Goal: Transaction & Acquisition: Subscribe to service/newsletter

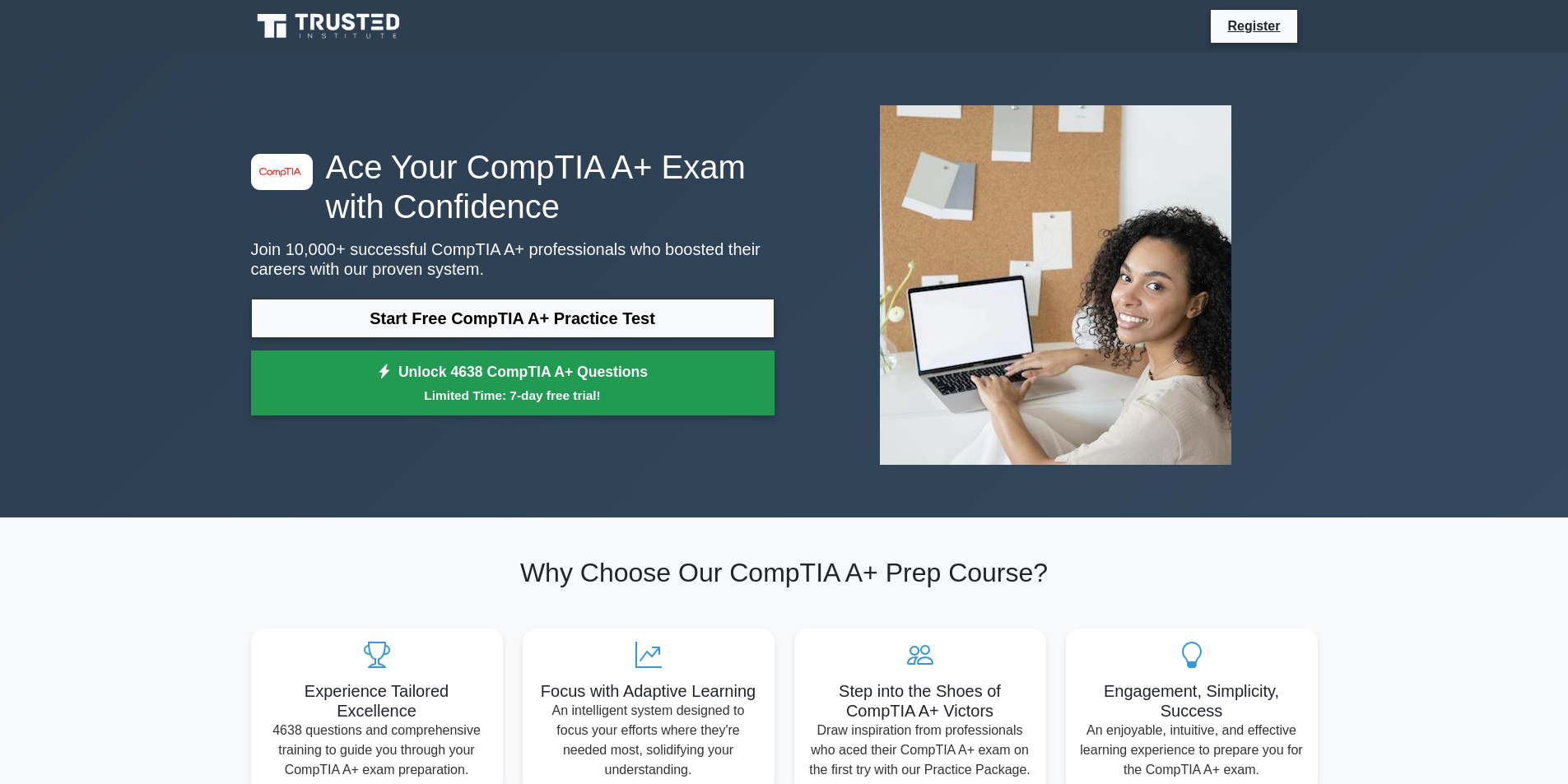
click at [510, 383] on link "Unlock 4638 CompTIA A+ Questions Limited Time: 7-day free trial!" at bounding box center [513, 383] width 524 height 66
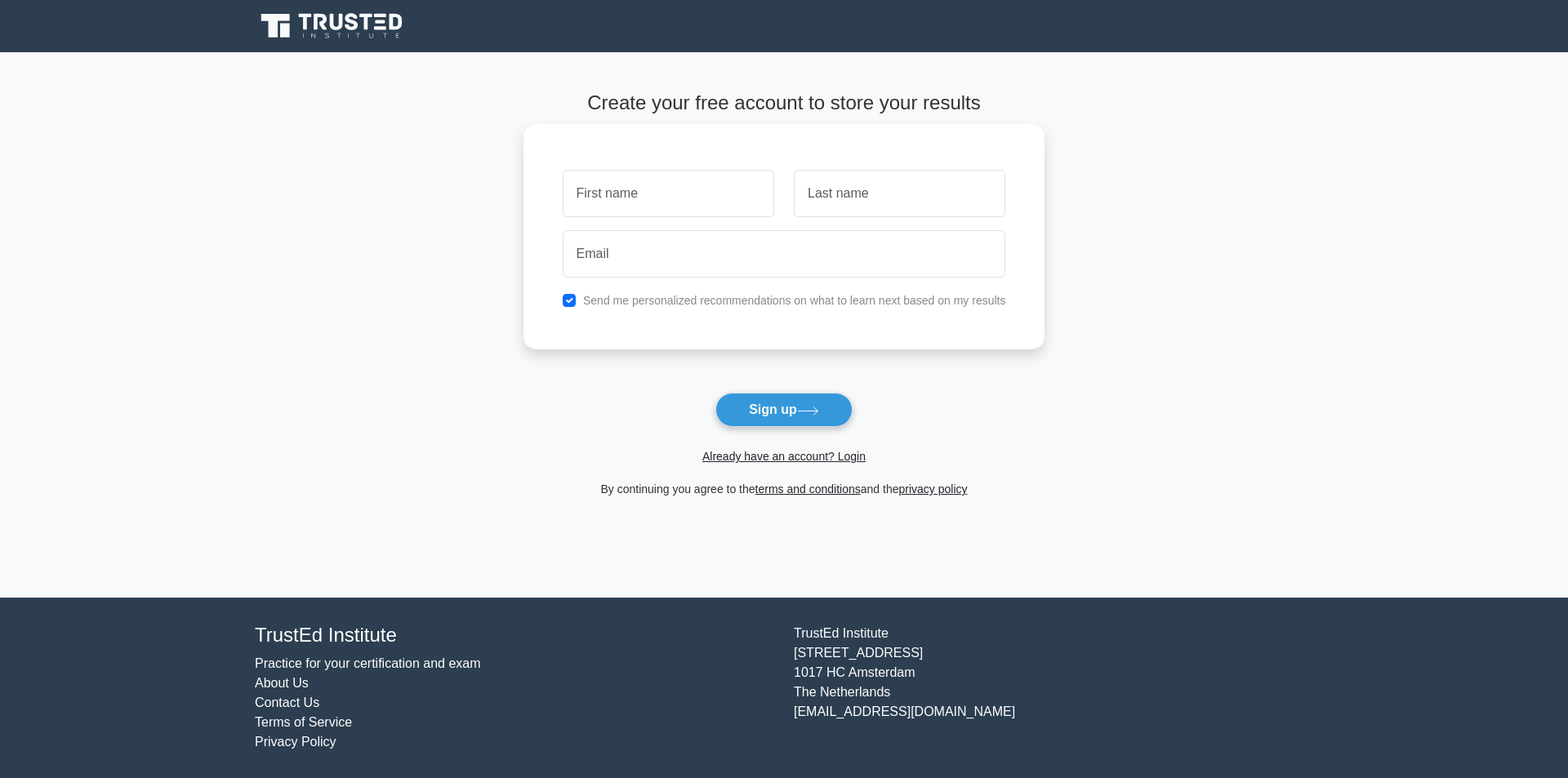
click at [649, 200] on input "text" at bounding box center [668, 193] width 211 height 47
type input "[PERSON_NAME]"
type input "mayono"
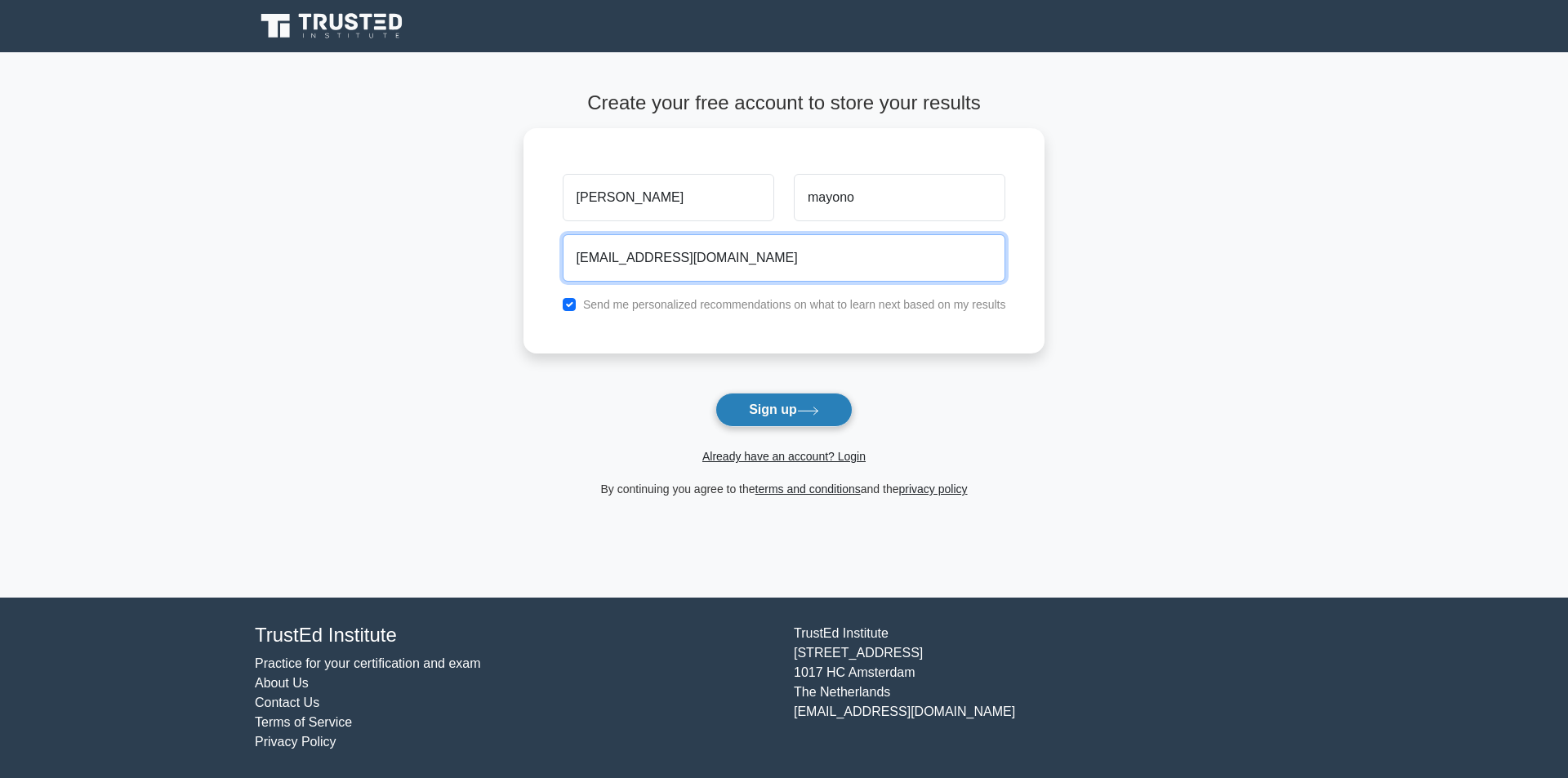
type input "[EMAIL_ADDRESS][DOMAIN_NAME]"
click at [771, 408] on button "Sign up" at bounding box center [784, 410] width 137 height 35
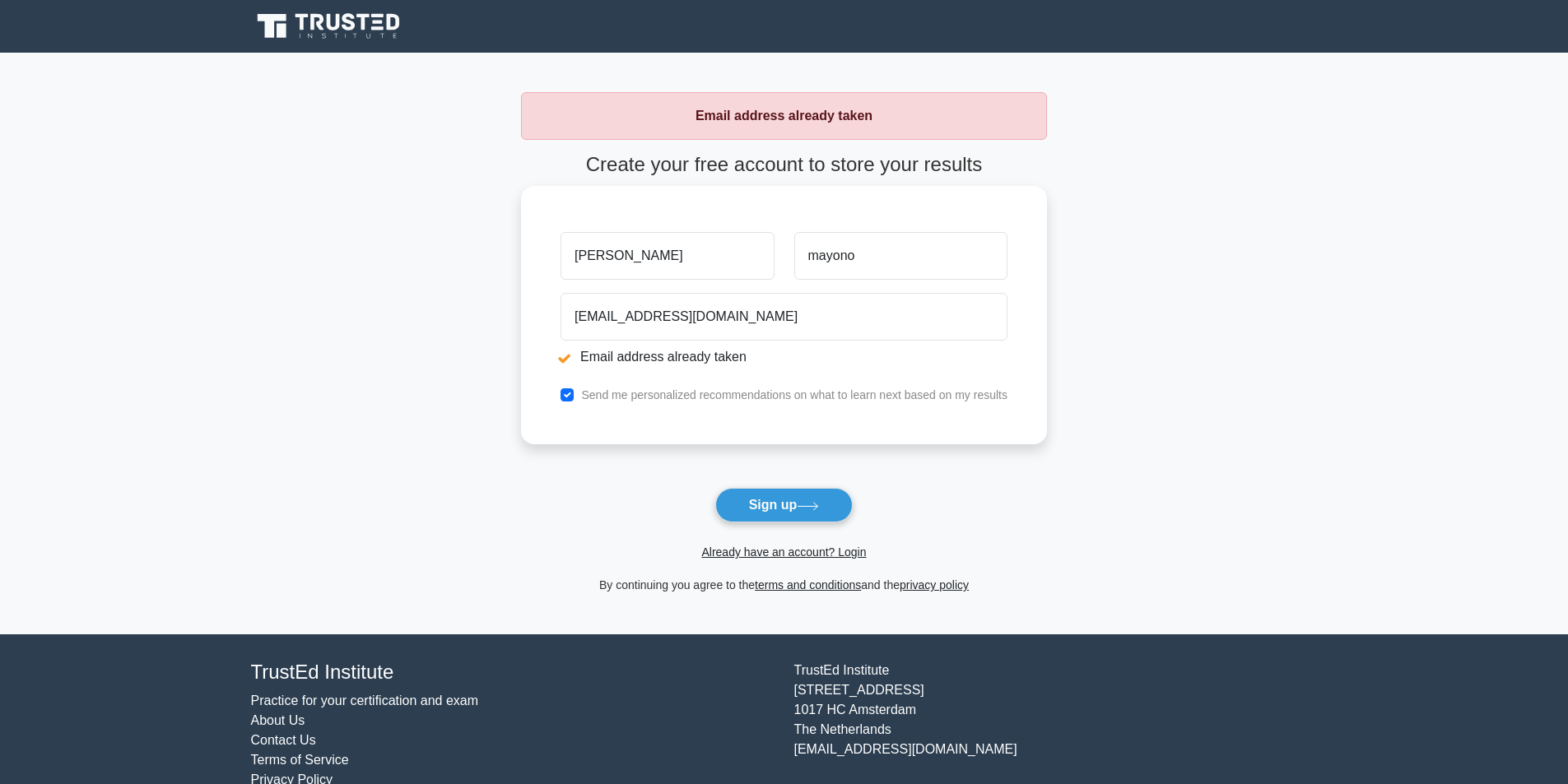
click at [684, 252] on input "[PERSON_NAME]" at bounding box center [667, 256] width 213 height 48
click at [592, 258] on input "[PERSON_NAME]" at bounding box center [667, 256] width 213 height 48
drag, startPoint x: 637, startPoint y: 261, endPoint x: 329, endPoint y: 261, distance: 308.0
click at [363, 261] on main "Email address already taken Create your free account to store your results jess…" at bounding box center [784, 343] width 1568 height 581
type input "Jessie"
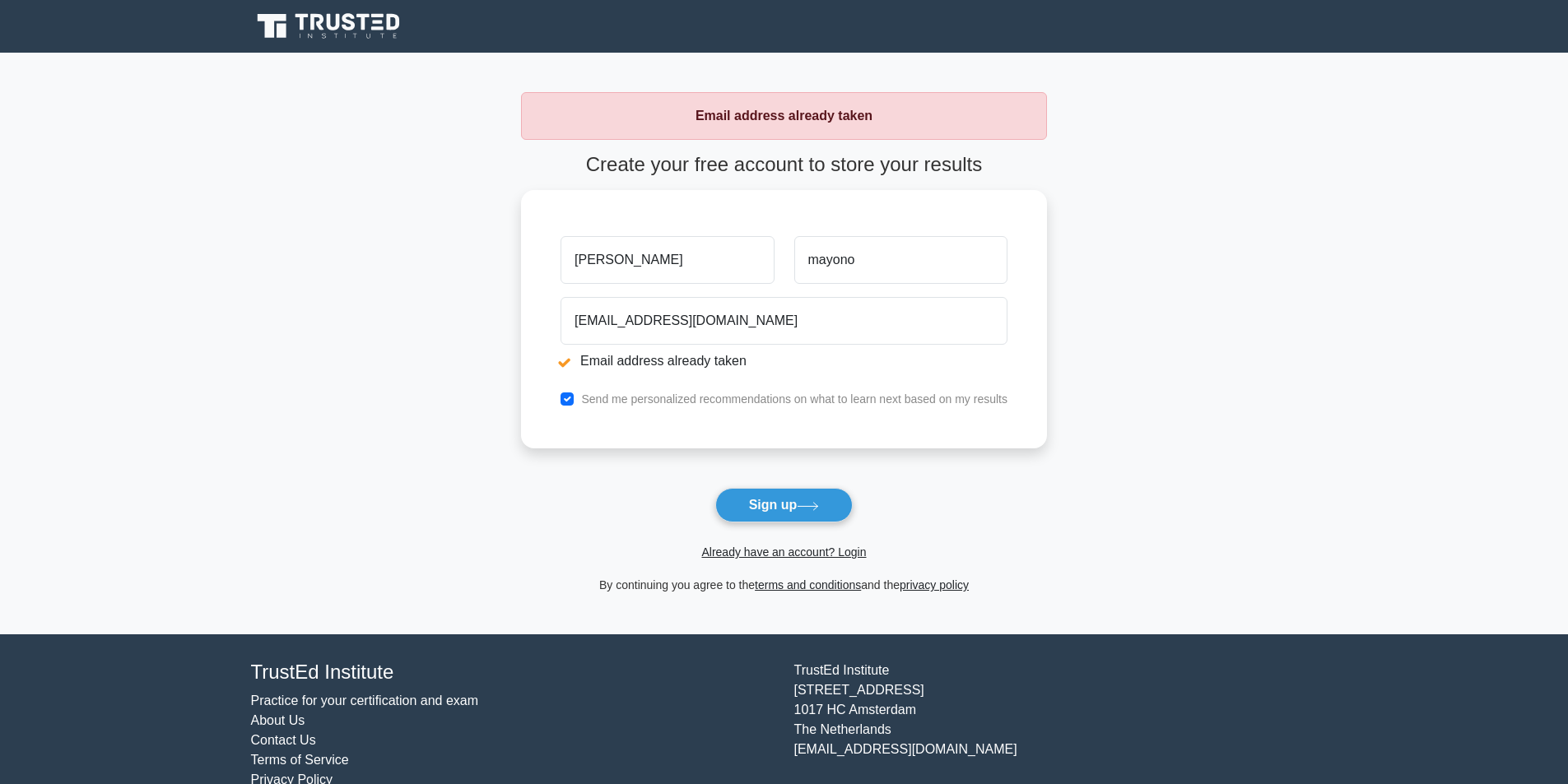
click at [716, 488] on button "Sign up" at bounding box center [784, 505] width 138 height 35
click at [1212, 288] on main "Email address already taken Create your free account to store your results Jess…" at bounding box center [784, 343] width 1568 height 581
drag, startPoint x: 731, startPoint y: 321, endPoint x: 307, endPoint y: 351, distance: 425.1
click at [333, 347] on main "Email address already taken Create your free account to store your results Jess…" at bounding box center [784, 343] width 1568 height 581
click at [774, 553] on link "Already have an account? Login" at bounding box center [783, 552] width 164 height 13
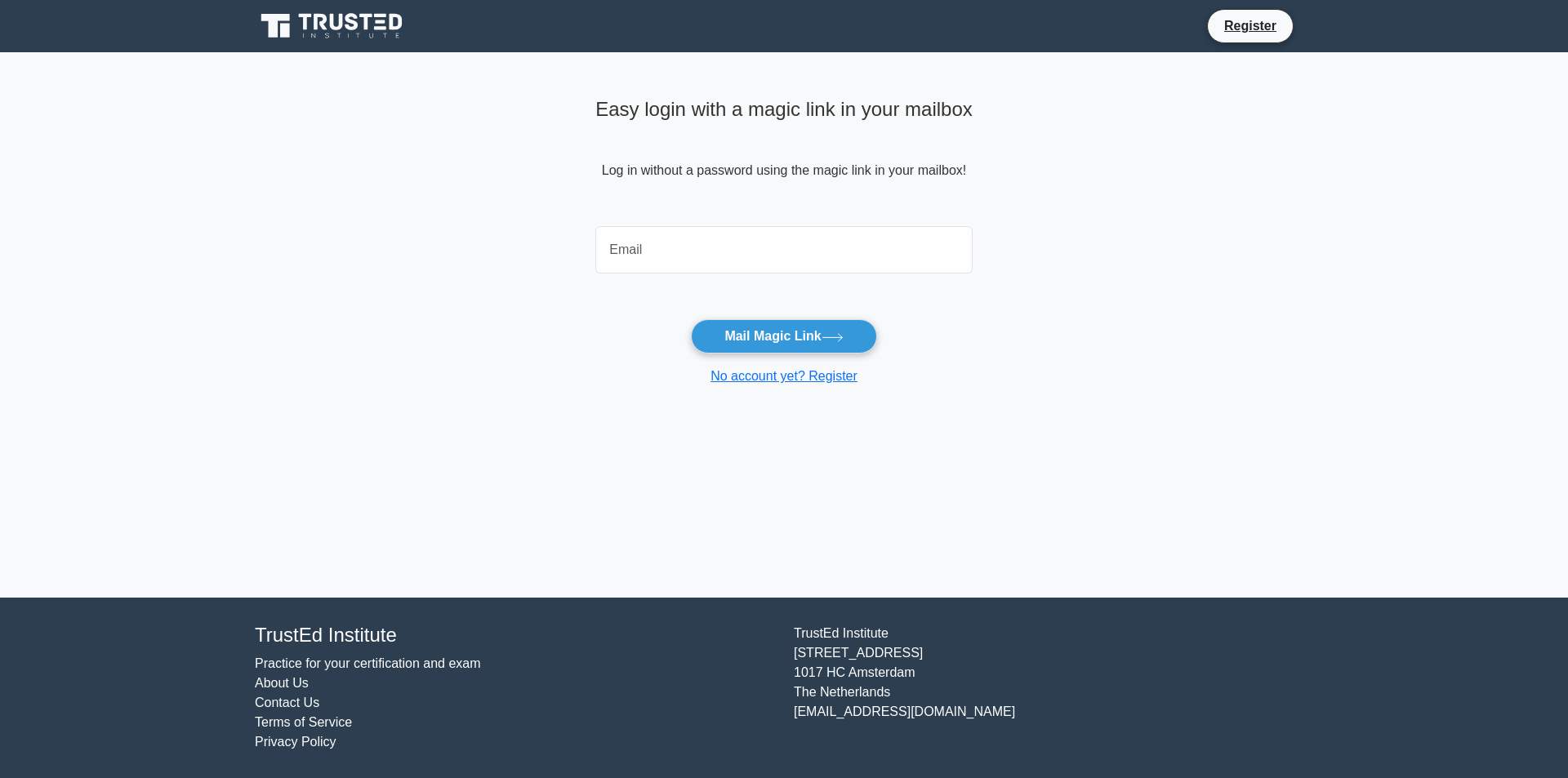
click at [665, 248] on input "email" at bounding box center [784, 249] width 377 height 47
type input "[EMAIL_ADDRESS][DOMAIN_NAME]"
click at [738, 332] on button "Mail Magic Link" at bounding box center [784, 336] width 186 height 35
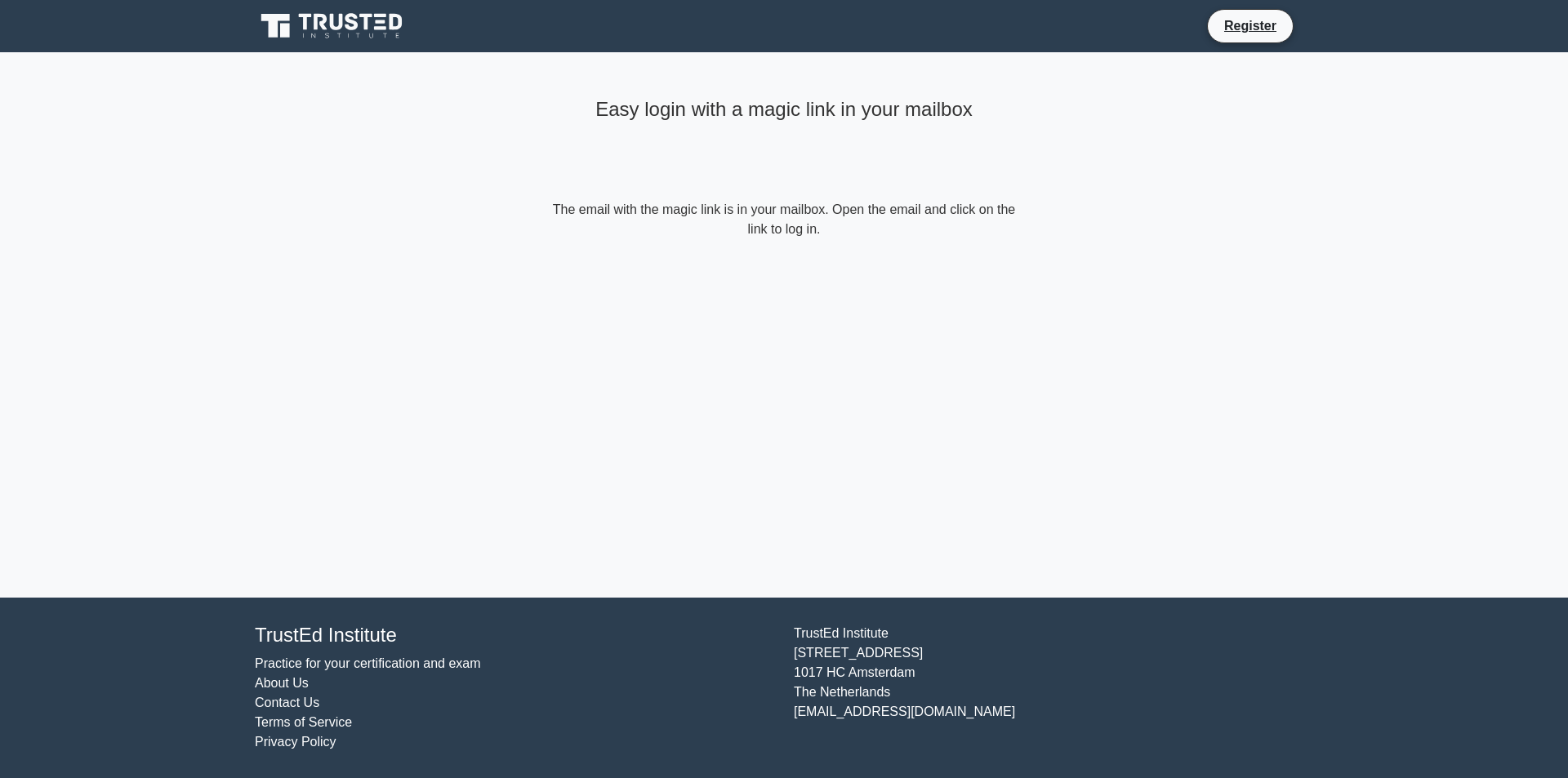
click at [454, 133] on main "Easy login with a magic link in your mailbox The email with the magic link is i…" at bounding box center [784, 325] width 1568 height 545
